Goal: Information Seeking & Learning: Learn about a topic

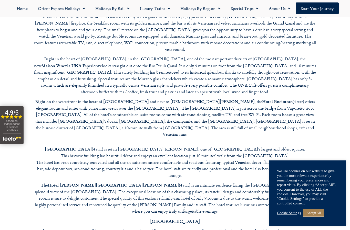
scroll to position [1426, 0]
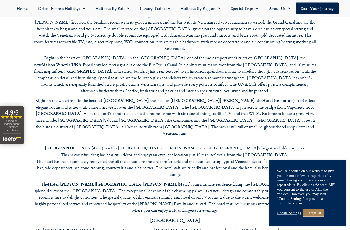
click at [322, 217] on link "Accept All" at bounding box center [313, 213] width 20 height 8
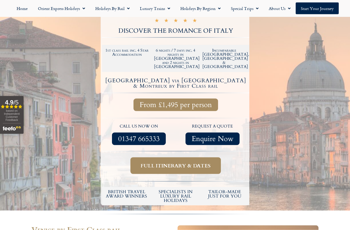
scroll to position [0, 0]
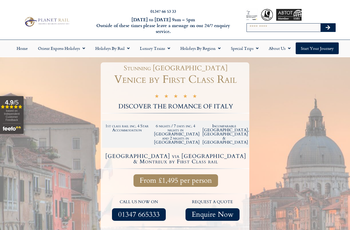
click at [322, 50] on link "Start your Journey" at bounding box center [316, 48] width 43 height 12
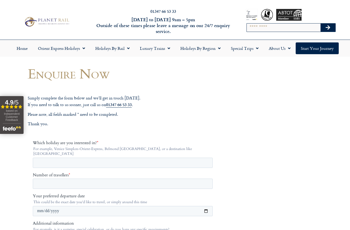
click at [245, 53] on link "Special Trips" at bounding box center [245, 48] width 38 height 12
click at [258, 62] on link "Latest Experiences" at bounding box center [251, 60] width 50 height 12
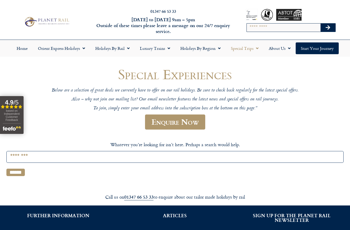
click at [169, 48] on span "Menu" at bounding box center [167, 48] width 5 height 9
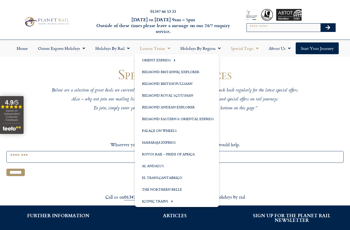
click at [163, 144] on link "Maharaja Express" at bounding box center [177, 143] width 84 height 12
click at [165, 143] on link "Maharaja Express" at bounding box center [177, 143] width 84 height 12
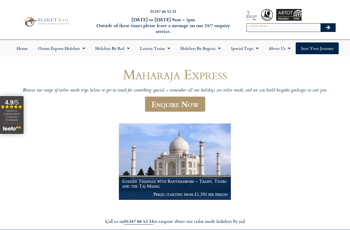
click at [127, 50] on span "Menu" at bounding box center [126, 48] width 5 height 9
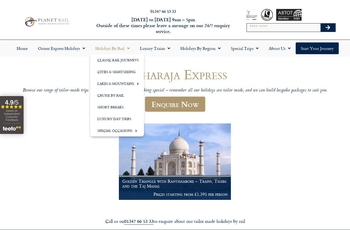
click at [82, 51] on span "Menu" at bounding box center [82, 48] width 5 height 9
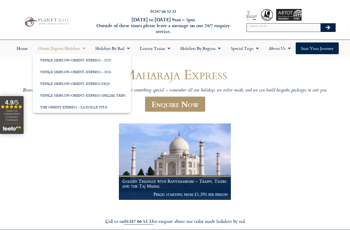
click at [86, 61] on link "Venice Simplon-Orient-Express – 2025" at bounding box center [82, 60] width 98 height 12
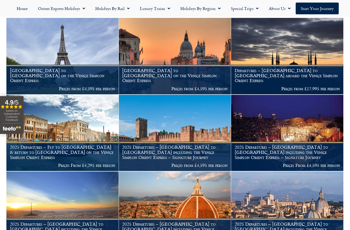
scroll to position [105, 0]
